Goal: Book appointment/travel/reservation

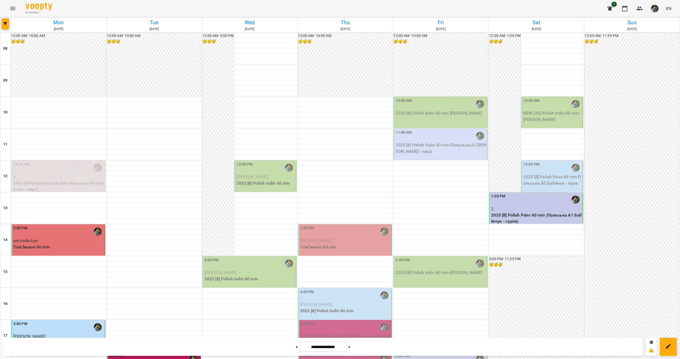
scroll to position [53, 0]
click at [262, 162] on div "12:00 PM" at bounding box center [265, 168] width 58 height 12
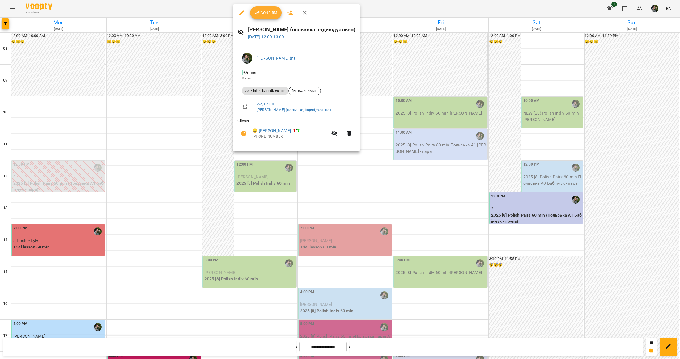
click at [262, 14] on span "Confirm" at bounding box center [265, 13] width 23 height 6
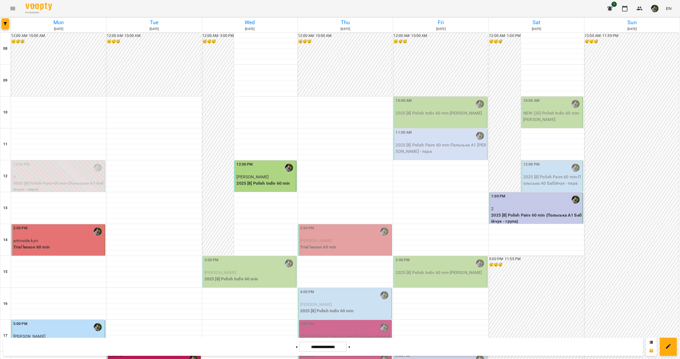
scroll to position [106, 0]
click at [237, 270] on span "[PERSON_NAME]" at bounding box center [221, 272] width 32 height 5
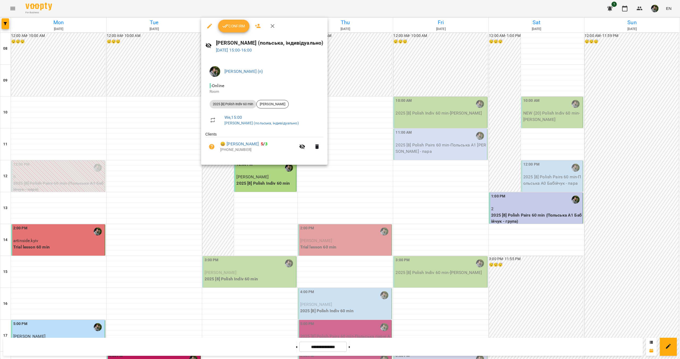
click at [228, 23] on icon "button" at bounding box center [225, 26] width 6 height 6
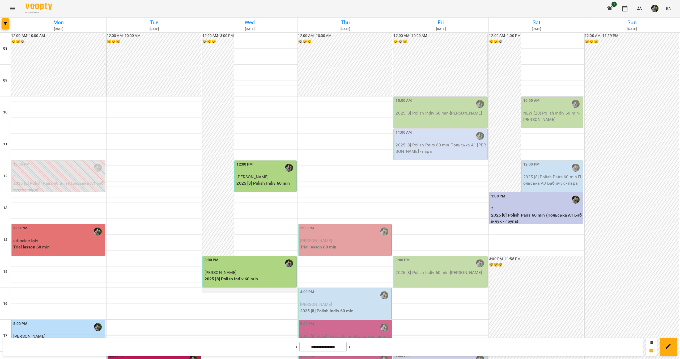
scroll to position [176, 0]
click at [341, 353] on div "6:00 PM" at bounding box center [345, 359] width 91 height 12
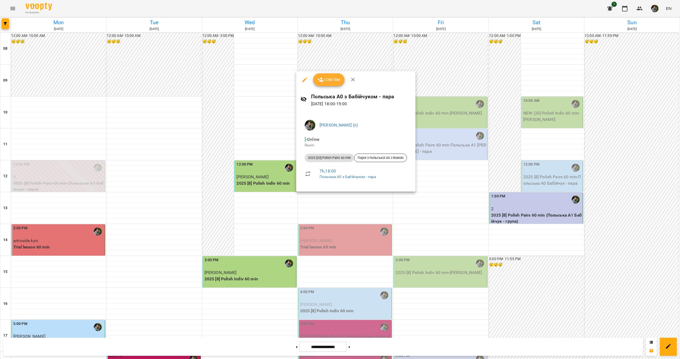
click at [322, 205] on div at bounding box center [340, 179] width 680 height 359
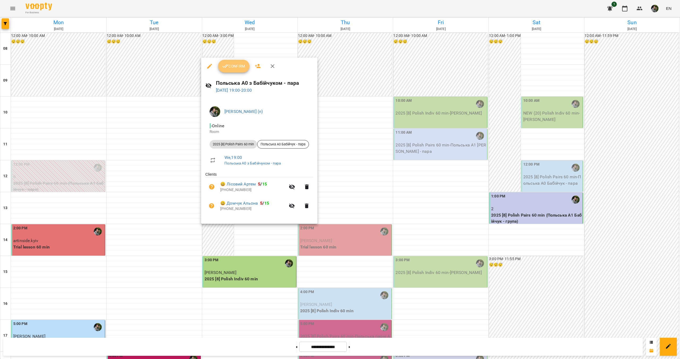
click at [235, 69] on span "Confirm" at bounding box center [233, 66] width 23 height 6
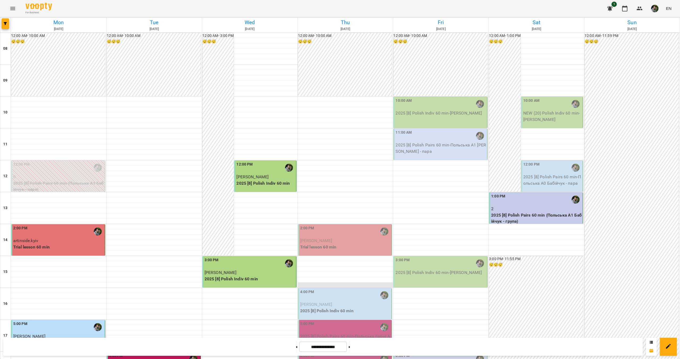
scroll to position [106, 0]
click at [337, 333] on p "2025 [8] Polish Pairs 60 min - Польська парні А1 [PERSON_NAME]" at bounding box center [345, 339] width 91 height 12
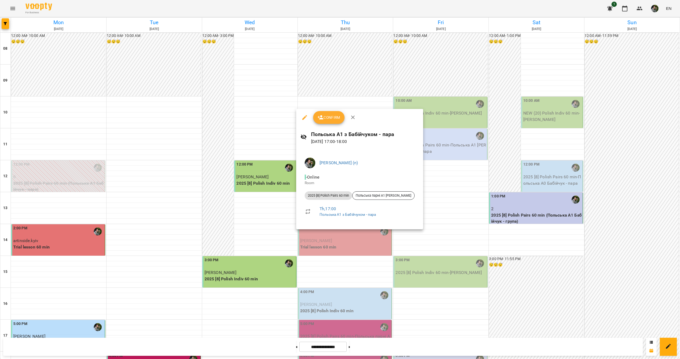
click at [330, 246] on div at bounding box center [340, 179] width 680 height 359
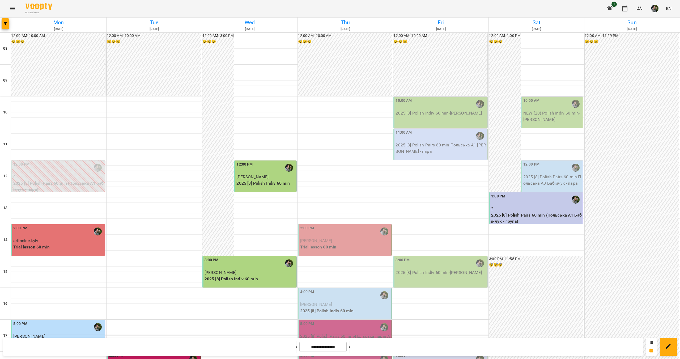
scroll to position [133, 0]
click at [329, 333] on p "2025 [8] Polish Pairs 60 min - Польська парні А1 [PERSON_NAME]" at bounding box center [345, 339] width 91 height 12
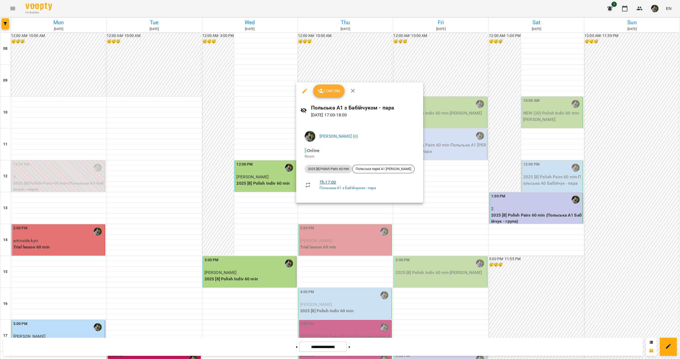
click at [327, 182] on link "Th , 17:00" at bounding box center [328, 182] width 16 height 5
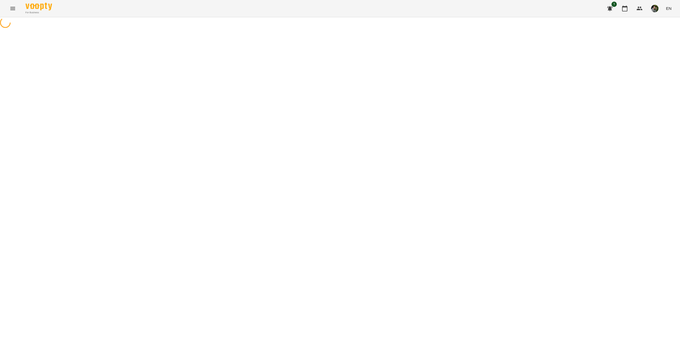
select select "*"
select select "**********"
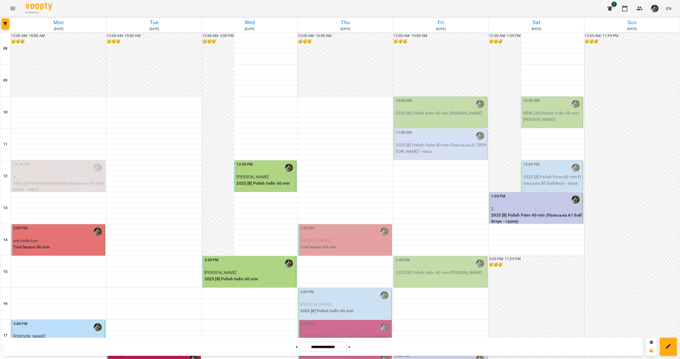
scroll to position [133, 0]
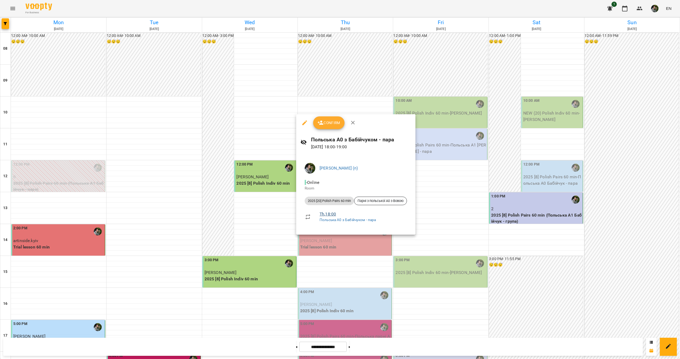
click at [330, 214] on link "Th , 18:00" at bounding box center [328, 213] width 16 height 5
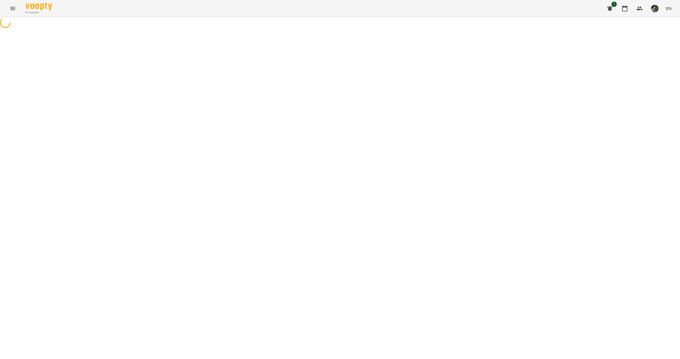
select select "*"
select select "**********"
